Goal: Task Accomplishment & Management: Manage account settings

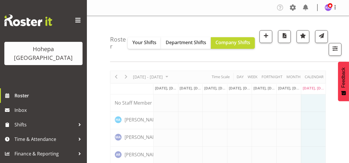
click at [78, 23] on span at bounding box center [77, 20] width 9 height 9
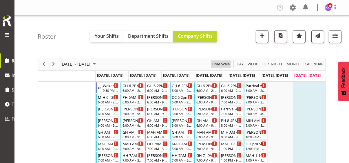
click at [78, 21] on div "Roster Your Shifts Department Shifts Company Shifts All Locations Clear [PERSON…" at bounding box center [192, 32] width 309 height 33
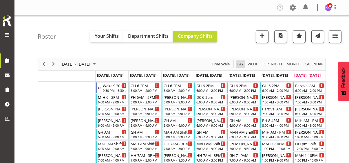
click at [242, 65] on span "Day" at bounding box center [240, 63] width 8 height 7
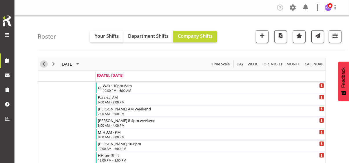
click at [43, 64] on span "Previous" at bounding box center [43, 63] width 7 height 7
click at [45, 64] on span "Previous" at bounding box center [43, 63] width 7 height 7
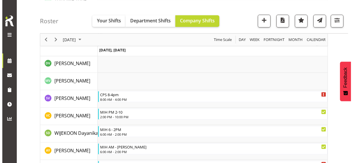
scroll to position [1844, 0]
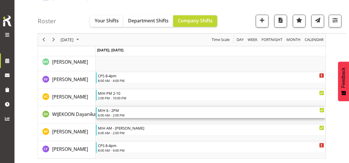
click at [117, 113] on div "6:00 AM - 2:00 PM" at bounding box center [211, 114] width 227 height 5
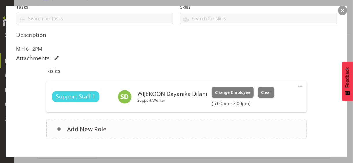
scroll to position [145, 0]
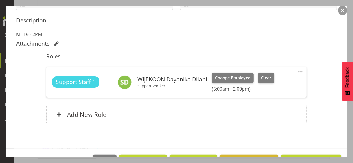
click at [297, 71] on span at bounding box center [300, 71] width 7 height 7
click at [256, 84] on link "Edit" at bounding box center [277, 84] width 56 height 10
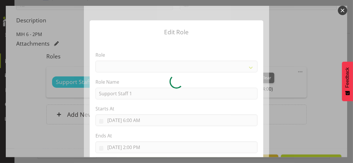
select select "1091"
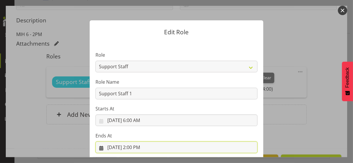
click at [137, 147] on input "[DATE] 2:00 PM" at bounding box center [177, 147] width 162 height 12
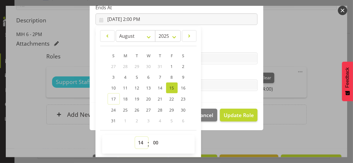
drag, startPoint x: 138, startPoint y: 142, endPoint x: 138, endPoint y: 138, distance: 4.4
click at [138, 142] on select "00 01 02 03 04 05 06 07 08 09 10 11 12 13 14 15 16 17 18 19 20 21 22 23" at bounding box center [141, 142] width 13 height 12
select select "15"
click at [135, 136] on select "00 01 02 03 04 05 06 07 08 09 10 11 12 13 14 15 16 17 18 19 20 21 22 23" at bounding box center [141, 142] width 13 height 12
type input "[DATE] 3:00 PM"
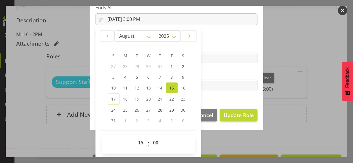
click at [213, 73] on label "Tasks" at bounding box center [177, 73] width 162 height 7
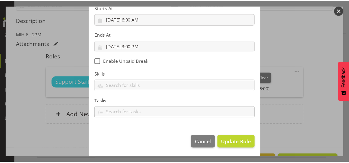
scroll to position [100, 0]
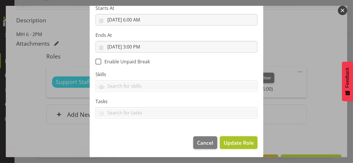
click at [238, 141] on span "Update Role" at bounding box center [239, 142] width 30 height 8
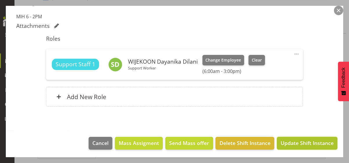
click at [301, 142] on span "Update Shift Instance" at bounding box center [307, 143] width 53 height 8
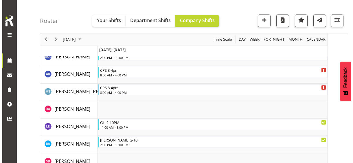
scroll to position [500, 0]
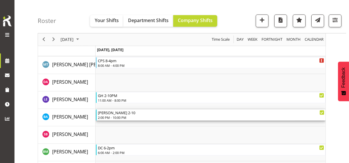
click at [116, 116] on div "2:00 PM - 10:00 PM" at bounding box center [211, 117] width 227 height 5
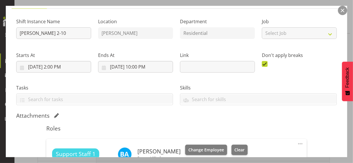
scroll to position [145, 0]
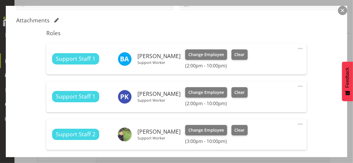
click at [297, 47] on span at bounding box center [300, 48] width 7 height 7
click at [255, 58] on link "Edit" at bounding box center [277, 61] width 56 height 10
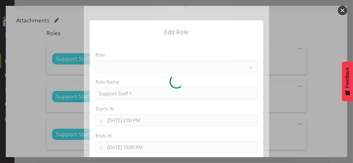
select select "1091"
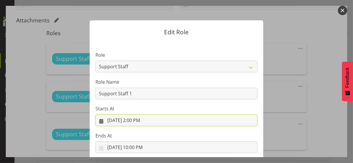
click at [133, 119] on input "[DATE] 2:00 PM" at bounding box center [177, 120] width 162 height 12
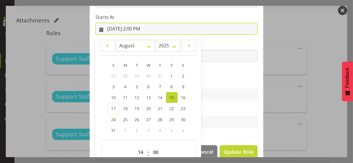
scroll to position [101, 0]
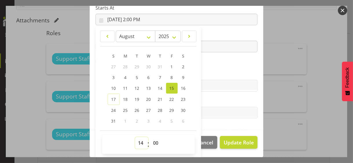
click at [137, 141] on select "00 01 02 03 04 05 06 07 08 09 10 11 12 13 14 15 16 17 18 19 20 21 22 23" at bounding box center [141, 143] width 13 height 12
select select "13"
click at [135, 137] on select "00 01 02 03 04 05 06 07 08 09 10 11 12 13 14 15 16 17 18 19 20 21 22 23" at bounding box center [141, 143] width 13 height 12
type input "[DATE] 1:00 PM"
click at [205, 69] on section "Role CP House Leader Support Staff Wake Role Name Support Staff 1 Starts At [DA…" at bounding box center [177, 34] width 174 height 189
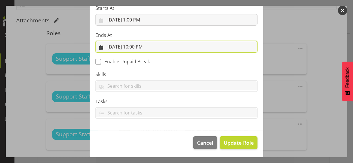
click at [134, 46] on input "[DATE] 10:00 PM" at bounding box center [177, 47] width 162 height 12
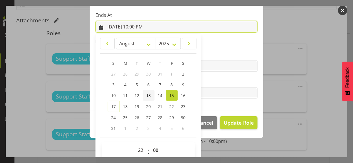
scroll to position [128, 0]
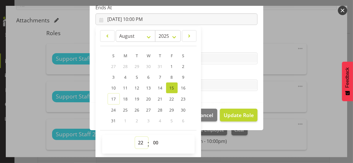
click at [138, 139] on select "00 01 02 03 04 05 06 07 08 09 10 11 12 13 14 15 16 17 18 19 20 21 22 23" at bounding box center [141, 142] width 13 height 12
select select "21"
click at [135, 136] on select "00 01 02 03 04 05 06 07 08 09 10 11 12 13 14 15 16 17 18 19 20 21 22 23" at bounding box center [141, 142] width 13 height 12
type input "[DATE] 9:00 PM"
click at [217, 70] on label "Tasks" at bounding box center [177, 73] width 162 height 7
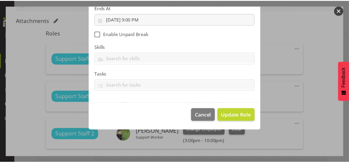
scroll to position [100, 0]
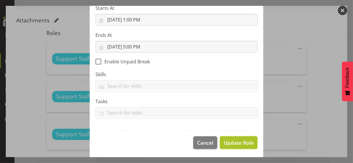
click at [238, 140] on span "Update Role" at bounding box center [239, 142] width 30 height 8
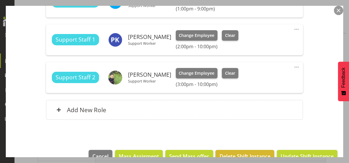
scroll to position [215, 0]
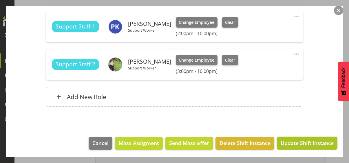
click at [301, 140] on span "Update Shift Instance" at bounding box center [307, 143] width 53 height 8
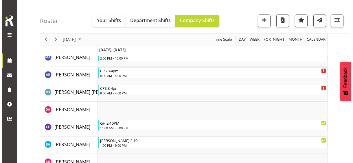
scroll to position [464, 0]
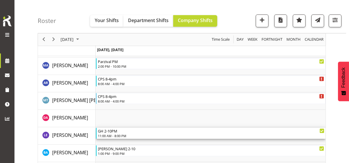
click at [115, 134] on div "11:00 AM - 8:00 PM" at bounding box center [211, 135] width 227 height 5
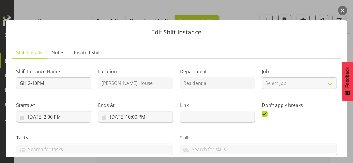
scroll to position [145, 0]
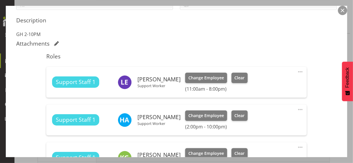
click at [297, 71] on span at bounding box center [300, 71] width 7 height 7
click at [260, 83] on link "Edit" at bounding box center [277, 84] width 56 height 10
select select "7"
select select "2025"
select select "20"
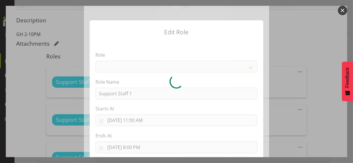
select select "1091"
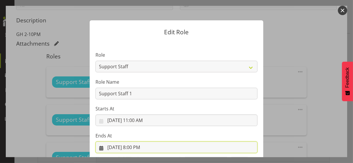
click at [138, 147] on input "[DATE] 8:00 PM" at bounding box center [177, 147] width 162 height 12
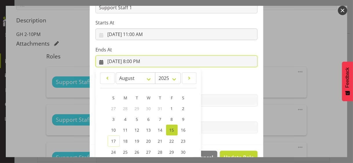
scroll to position [128, 0]
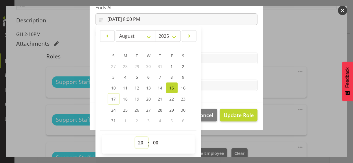
click at [138, 139] on select "00 01 02 03 04 05 06 07 08 09 10 11 12 13 14 15 16 17 18 19 20 21 22 23" at bounding box center [141, 142] width 13 height 12
select select "21"
click at [135, 136] on select "00 01 02 03 04 05 06 07 08 09 10 11 12 13 14 15 16 17 18 19 20 21 22 23" at bounding box center [141, 142] width 13 height 12
type input "[DATE] 9:00 PM"
click at [214, 75] on label "Tasks" at bounding box center [177, 73] width 162 height 7
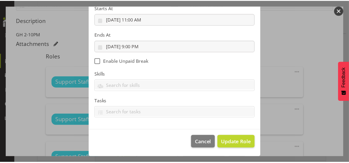
scroll to position [100, 0]
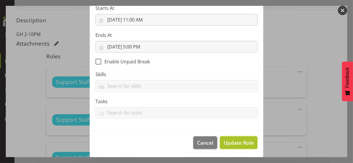
click at [233, 141] on span "Update Role" at bounding box center [239, 142] width 30 height 8
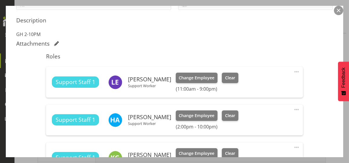
scroll to position [275, 0]
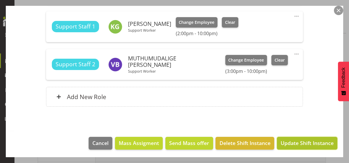
click at [304, 144] on span "Update Shift Instance" at bounding box center [307, 143] width 53 height 8
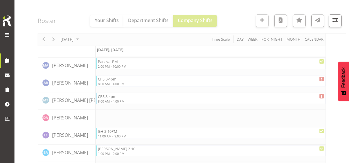
scroll to position [892, 0]
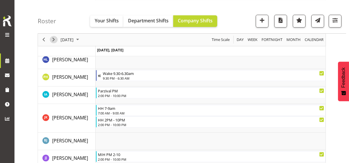
click at [52, 39] on span "Next" at bounding box center [53, 39] width 7 height 7
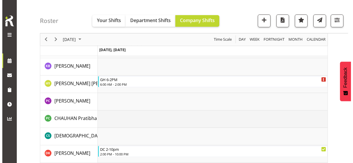
scroll to position [388, 0]
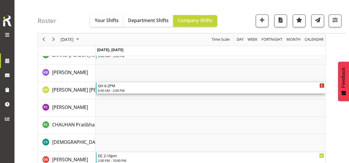
click at [116, 88] on div "6:00 AM - 2:00 PM" at bounding box center [211, 90] width 227 height 5
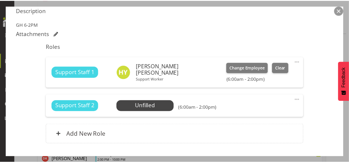
scroll to position [174, 0]
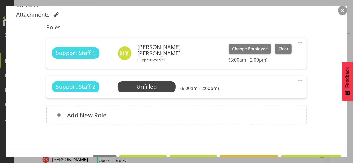
click at [342, 13] on button "button" at bounding box center [342, 10] width 9 height 9
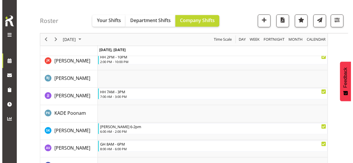
scroll to position [735, 0]
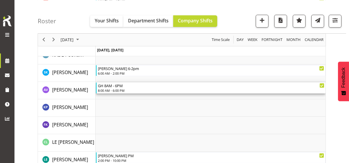
click at [122, 88] on div "8:00 AM - 6:00 PM" at bounding box center [211, 90] width 227 height 5
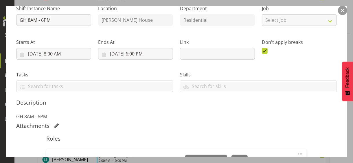
scroll to position [145, 0]
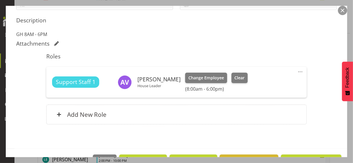
click at [242, 78] on div "Support Staff 1 [PERSON_NAME] House Leader Change Employee Clear (8:00am - 6:00…" at bounding box center [176, 81] width 249 height 19
click at [234, 81] on button "Clear" at bounding box center [240, 77] width 17 height 10
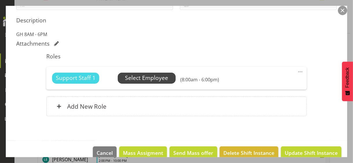
click at [128, 77] on span "Select Employee" at bounding box center [146, 78] width 43 height 8
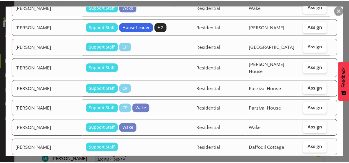
scroll to position [579, 0]
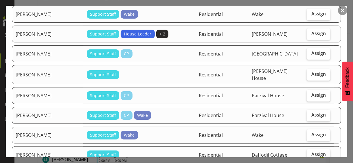
click at [344, 12] on button "button" at bounding box center [342, 10] width 9 height 9
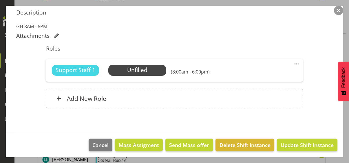
scroll to position [154, 0]
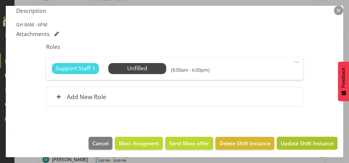
click at [306, 142] on span "Update Shift Instance" at bounding box center [307, 143] width 53 height 8
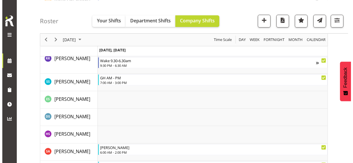
scroll to position [1239, 0]
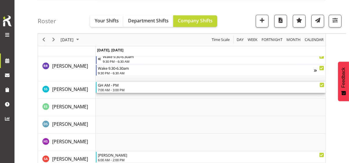
click at [123, 88] on div "7:00 AM - 3:00 PM" at bounding box center [211, 89] width 227 height 5
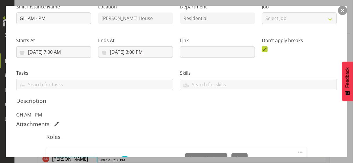
scroll to position [116, 0]
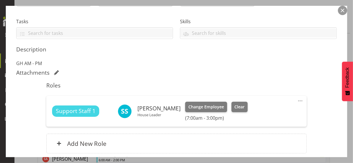
click at [297, 100] on span at bounding box center [300, 100] width 7 height 7
click at [258, 111] on link "Edit" at bounding box center [277, 113] width 56 height 10
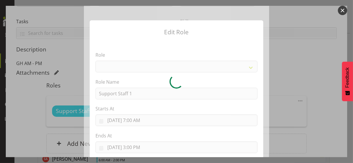
select select "1091"
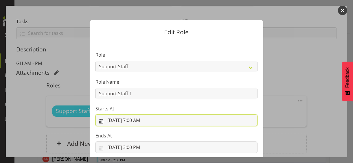
click at [138, 119] on input "[DATE] 7:00 AM" at bounding box center [177, 120] width 162 height 12
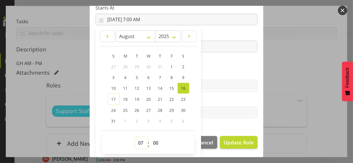
drag, startPoint x: 139, startPoint y: 141, endPoint x: 140, endPoint y: 136, distance: 4.7
click at [139, 140] on select "00 01 02 03 04 05 06 07 08 09 10 11 12 13 14 15 16 17 18 19 20 21 22 23" at bounding box center [141, 143] width 13 height 12
select select "8"
click at [135, 137] on select "00 01 02 03 04 05 06 07 08 09 10 11 12 13 14 15 16 17 18 19 20 21 22 23" at bounding box center [141, 143] width 13 height 12
type input "[DATE] 8:00 AM"
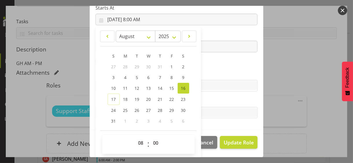
click at [218, 70] on section "Role CP House Leader Support Staff Wake Role Name Support Staff 1 Starts At [DA…" at bounding box center [177, 34] width 174 height 189
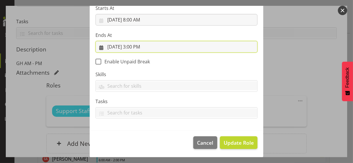
click at [135, 46] on input "[DATE] 3:00 PM" at bounding box center [177, 47] width 162 height 12
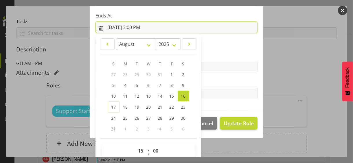
scroll to position [128, 0]
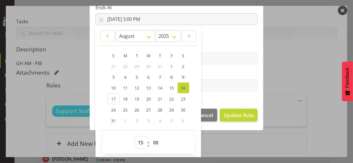
click at [138, 140] on select "00 01 02 03 04 05 06 07 08 09 10 11 12 13 14 15 16 17 18 19 20 21 22 23" at bounding box center [141, 142] width 13 height 12
select select "18"
click at [135, 136] on select "00 01 02 03 04 05 06 07 08 09 10 11 12 13 14 15 16 17 18 19 20 21 22 23" at bounding box center [141, 142] width 13 height 12
type input "[DATE] 6:00 PM"
drag, startPoint x: 200, startPoint y: 73, endPoint x: 223, endPoint y: 76, distance: 22.8
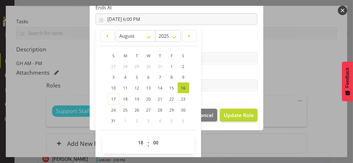
click at [203, 73] on label "Tasks" at bounding box center [177, 73] width 162 height 7
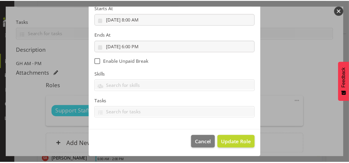
scroll to position [100, 0]
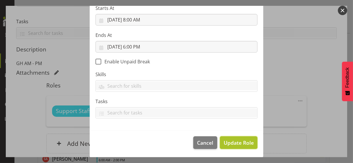
drag, startPoint x: 235, startPoint y: 142, endPoint x: 233, endPoint y: 139, distance: 3.1
click at [235, 141] on span "Update Role" at bounding box center [239, 142] width 30 height 8
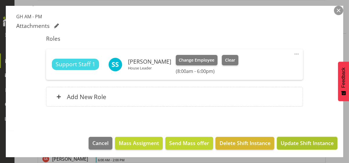
click at [295, 143] on span "Update Shift Instance" at bounding box center [307, 143] width 53 height 8
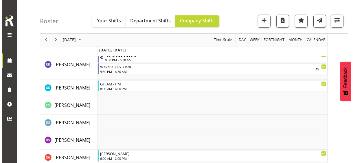
scroll to position [1268, 0]
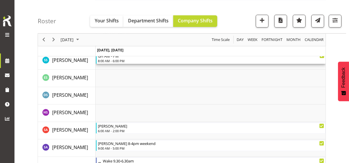
click at [116, 60] on div "8:00 AM - 6:00 PM" at bounding box center [211, 60] width 227 height 5
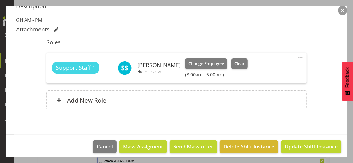
scroll to position [163, 0]
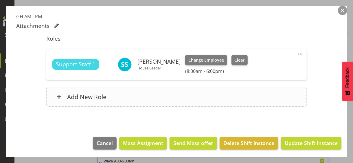
click at [132, 94] on div "Add New Role" at bounding box center [176, 97] width 260 height 20
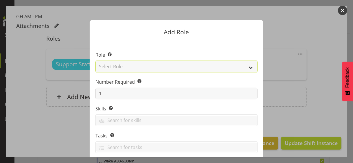
click at [124, 64] on select "Select Role CP House Leader Support Staff Wake" at bounding box center [177, 67] width 162 height 12
select select "1091"
click at [96, 61] on select "Select Role CP House Leader Support Staff Wake" at bounding box center [177, 67] width 162 height 12
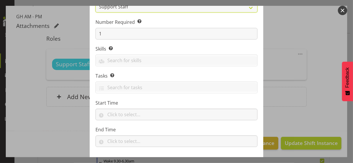
scroll to position [88, 0]
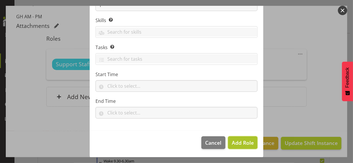
click at [240, 141] on span "Add Role" at bounding box center [243, 142] width 22 height 7
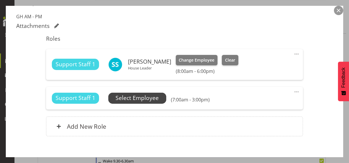
click at [145, 95] on span "Select Employee" at bounding box center [137, 98] width 43 height 8
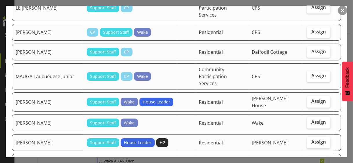
scroll to position [492, 0]
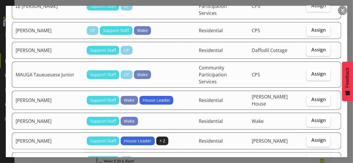
click at [312, 157] on span "Assign" at bounding box center [319, 160] width 14 height 6
click at [311, 158] on input "Assign" at bounding box center [309, 160] width 4 height 4
checkbox input "true"
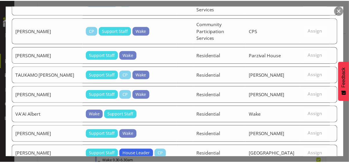
scroll to position [861, 0]
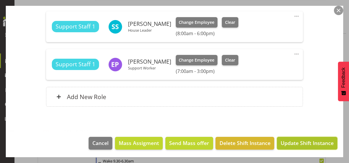
click at [305, 143] on span "Update Shift Instance" at bounding box center [307, 143] width 53 height 8
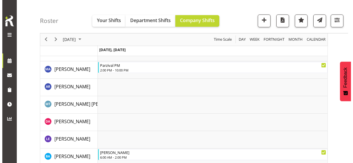
scroll to position [196, 0]
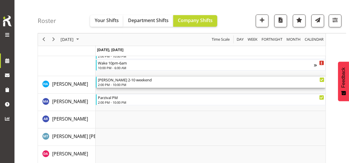
click at [118, 83] on div "2:00 PM - 10:00 PM" at bounding box center [211, 84] width 227 height 5
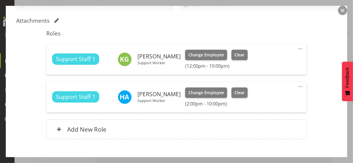
scroll to position [145, 0]
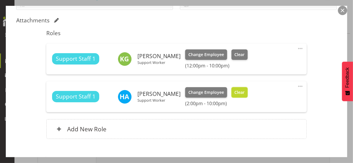
click at [235, 94] on span "Clear" at bounding box center [240, 92] width 10 height 6
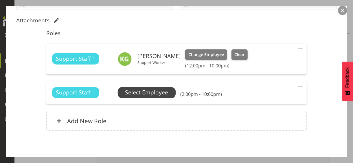
click at [145, 92] on span "Select Employee" at bounding box center [146, 92] width 43 height 8
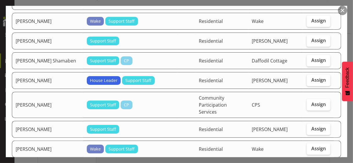
scroll to position [406, 0]
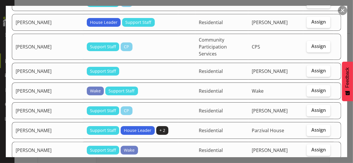
checkbox input "true"
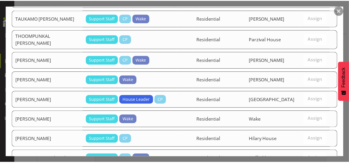
scroll to position [947, 0]
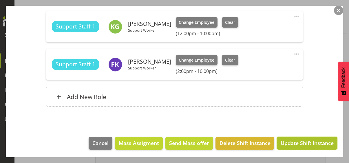
click at [299, 142] on span "Update Shift Instance" at bounding box center [307, 143] width 53 height 8
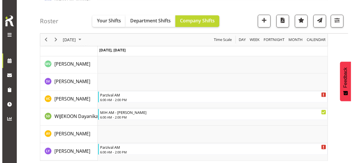
scroll to position [1567, 0]
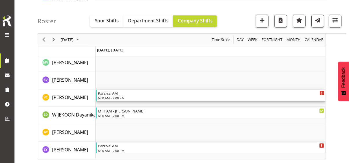
click at [117, 95] on div "6:00 AM - 2:00 PM" at bounding box center [211, 97] width 227 height 5
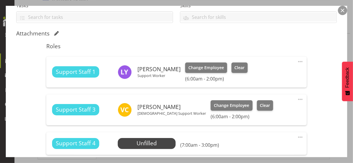
scroll to position [203, 0]
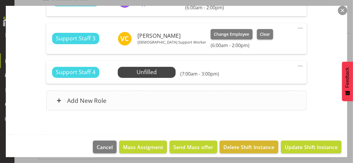
click at [146, 106] on div "Add New Role" at bounding box center [176, 100] width 260 height 20
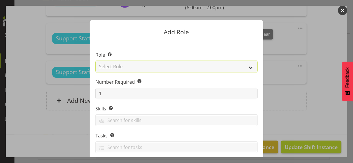
click at [128, 66] on select "Select Role CP House Leader Support Staff Wake" at bounding box center [177, 67] width 162 height 12
select select "1091"
click at [96, 61] on select "Select Role CP House Leader Support Staff Wake" at bounding box center [177, 67] width 162 height 12
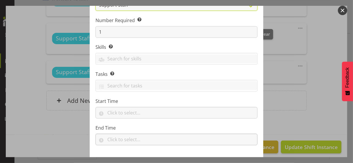
scroll to position [88, 0]
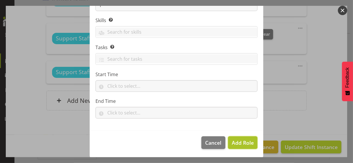
click at [242, 141] on span "Add Role" at bounding box center [243, 142] width 22 height 7
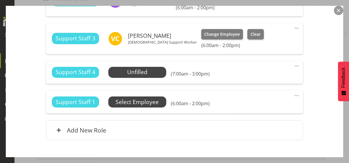
click at [0, 0] on span "Select Employee" at bounding box center [0, 0] width 0 height 0
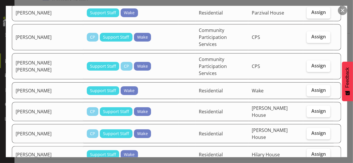
scroll to position [116, 0]
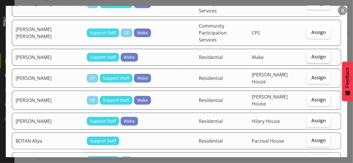
click at [315, 54] on span "Assign" at bounding box center [319, 57] width 14 height 6
click at [311, 55] on input "Assign" at bounding box center [309, 57] width 4 height 4
checkbox input "true"
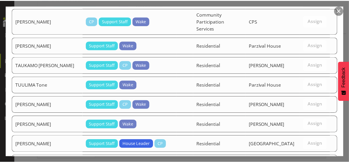
scroll to position [960, 0]
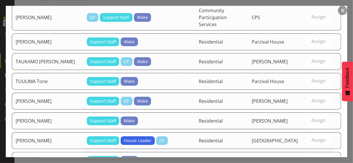
drag, startPoint x: 301, startPoint y: 143, endPoint x: 303, endPoint y: 139, distance: 4.4
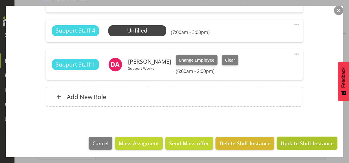
click at [301, 140] on span "Update Shift Instance" at bounding box center [307, 143] width 53 height 8
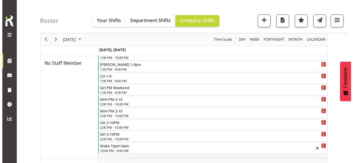
scroll to position [49, 0]
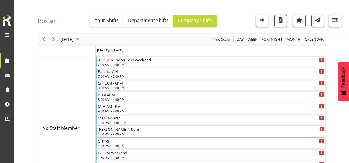
click at [118, 132] on div "1:00 PM - 9:00 PM" at bounding box center [211, 133] width 227 height 5
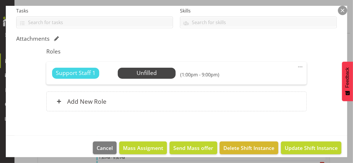
scroll to position [131, 0]
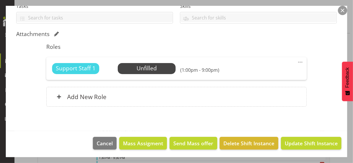
click at [297, 61] on span at bounding box center [300, 62] width 7 height 7
click at [258, 74] on link "Edit" at bounding box center [277, 75] width 56 height 10
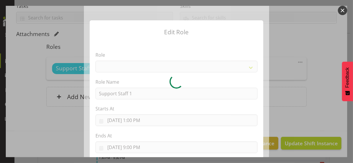
select select "1091"
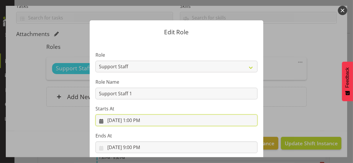
click at [134, 120] on input "[DATE] 1:00 PM" at bounding box center [177, 120] width 162 height 12
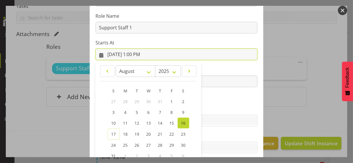
scroll to position [101, 0]
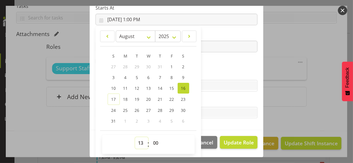
drag, startPoint x: 138, startPoint y: 141, endPoint x: 138, endPoint y: 136, distance: 4.6
click at [138, 140] on select "00 01 02 03 04 05 06 07 08 09 10 11 12 13 14 15 16 17 18 19 20 21 22 23" at bounding box center [141, 143] width 13 height 12
select select "11"
click at [135, 137] on select "00 01 02 03 04 05 06 07 08 09 10 11 12 13 14 15 16 17 18 19 20 21 22 23" at bounding box center [141, 143] width 13 height 12
type input "[DATE] 11:00 AM"
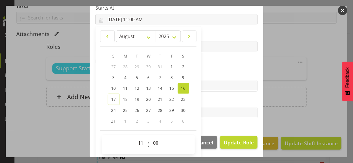
drag, startPoint x: 215, startPoint y: 65, endPoint x: 220, endPoint y: 69, distance: 6.0
click at [216, 66] on section "Role CP House Leader Support Staff Wake Role Name Support Staff 1 Starts At [DA…" at bounding box center [177, 34] width 174 height 189
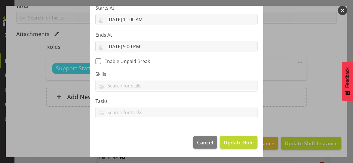
scroll to position [100, 0]
click at [235, 142] on span "Update Role" at bounding box center [239, 142] width 30 height 8
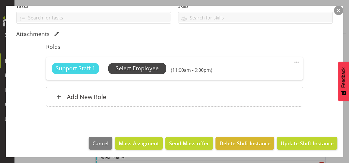
click at [139, 68] on span "Select Employee" at bounding box center [137, 68] width 43 height 8
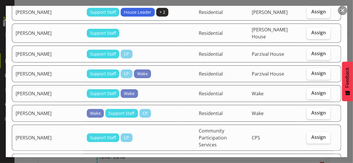
scroll to position [608, 0]
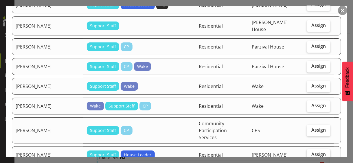
click at [313, 151] on span "Assign" at bounding box center [319, 154] width 14 height 6
click at [311, 152] on input "Assign" at bounding box center [309, 154] width 4 height 4
checkbox input "true"
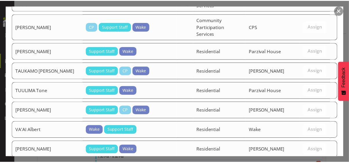
scroll to position [844, 0]
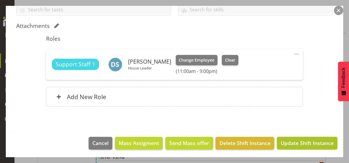
click at [304, 142] on span "Update Shift Instance" at bounding box center [307, 143] width 53 height 8
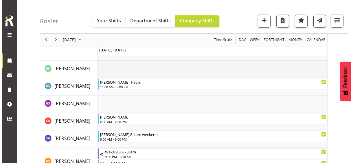
scroll to position [1295, 0]
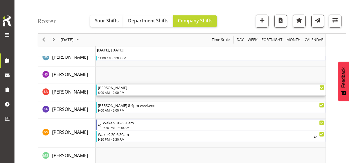
click at [117, 91] on div "6:00 AM - 2:00 PM" at bounding box center [211, 92] width 227 height 5
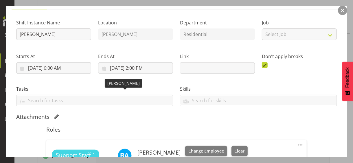
scroll to position [116, 0]
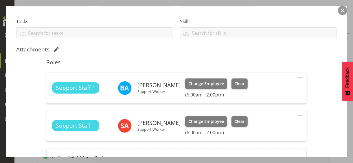
click at [297, 114] on span at bounding box center [300, 115] width 7 height 7
click at [260, 125] on link "Edit" at bounding box center [277, 128] width 56 height 10
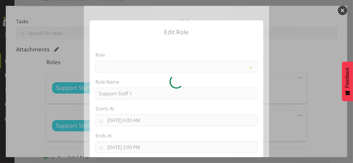
select select "1091"
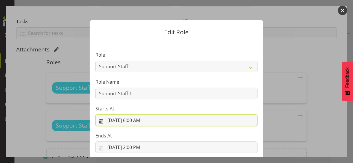
click at [135, 121] on input "[DATE] 6:00 AM" at bounding box center [177, 120] width 162 height 12
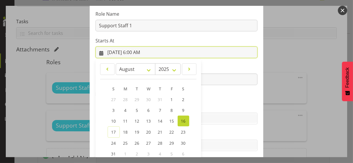
scroll to position [101, 0]
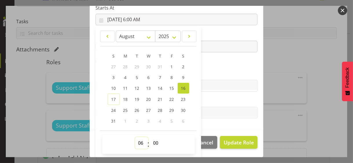
drag, startPoint x: 138, startPoint y: 141, endPoint x: 138, endPoint y: 137, distance: 4.1
click at [138, 141] on select "00 01 02 03 04 05 06 07 08 09 10 11 12 13 14 15 16 17 18 19 20 21 22 23" at bounding box center [141, 143] width 13 height 12
select select "8"
click at [135, 137] on select "00 01 02 03 04 05 06 07 08 09 10 11 12 13 14 15 16 17 18 19 20 21 22 23" at bounding box center [141, 143] width 13 height 12
type input "[DATE] 8:00 AM"
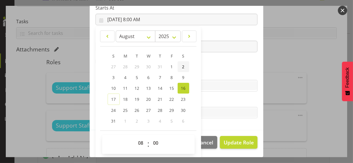
drag, startPoint x: 206, startPoint y: 67, endPoint x: 179, endPoint y: 61, distance: 27.8
click at [206, 67] on section "Role CP House Leader Support Staff Wake Role Name Support Staff 1 Starts At [DA…" at bounding box center [177, 34] width 174 height 189
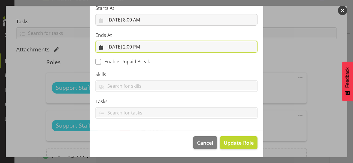
click at [136, 47] on input "[DATE] 2:00 PM" at bounding box center [177, 47] width 162 height 12
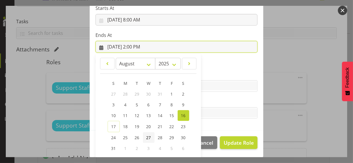
scroll to position [128, 0]
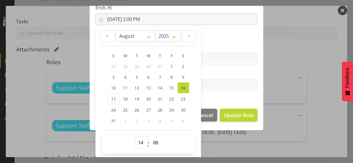
click at [137, 141] on select "00 01 02 03 04 05 06 07 08 09 10 11 12 13 14 15 16 17 18 19 20 21 22 23" at bounding box center [141, 142] width 13 height 12
select select "20"
click at [135, 136] on select "00 01 02 03 04 05 06 07 08 09 10 11 12 13 14 15 16 17 18 19 20 21 22 23" at bounding box center [141, 142] width 13 height 12
type input "[DATE] 8:00 PM"
click at [206, 73] on label "Tasks" at bounding box center [177, 73] width 162 height 7
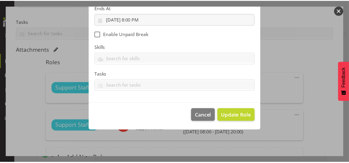
scroll to position [100, 0]
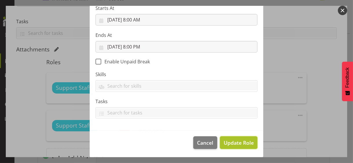
click at [234, 139] on span "Update Role" at bounding box center [239, 142] width 30 height 8
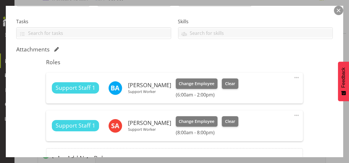
scroll to position [177, 0]
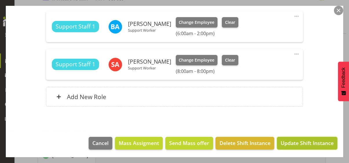
click at [289, 143] on span "Update Shift Instance" at bounding box center [307, 143] width 53 height 8
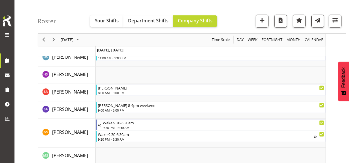
scroll to position [1491, 0]
